Goal: Information Seeking & Learning: Compare options

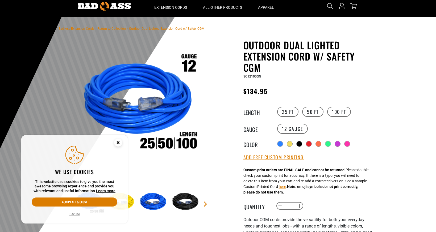
scroll to position [27, 0]
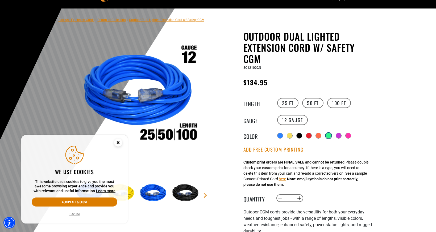
click at [329, 134] on div at bounding box center [328, 135] width 5 height 5
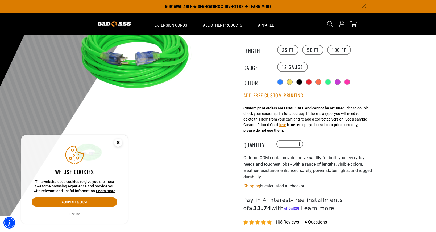
scroll to position [53, 0]
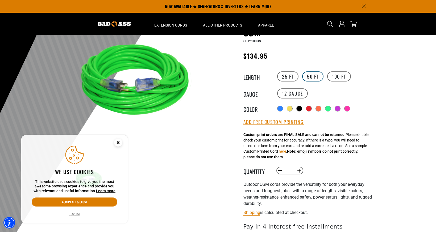
click at [311, 77] on label "50 FT" at bounding box center [312, 77] width 21 height 10
click at [337, 74] on label "100 FT" at bounding box center [339, 77] width 24 height 10
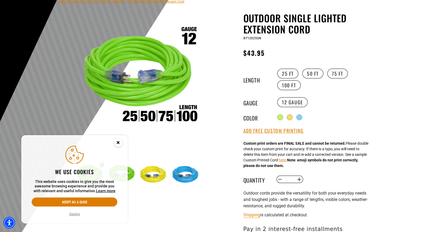
scroll to position [53, 0]
